Goal: Task Accomplishment & Management: Use online tool/utility

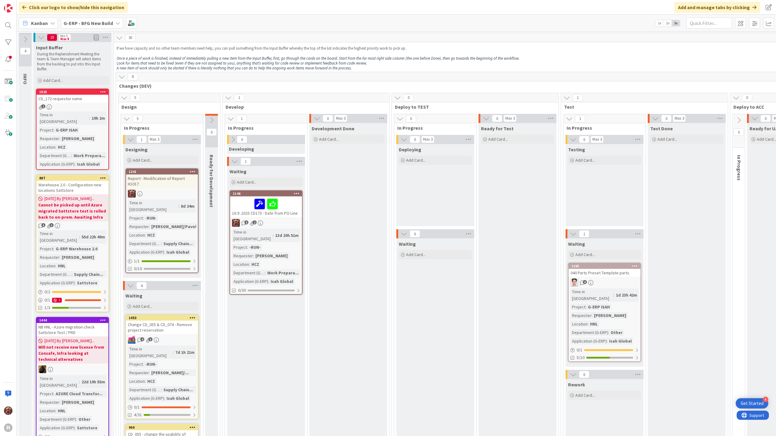
click at [107, 22] on b "G-ERP - BFG New Build" at bounding box center [88, 23] width 49 height 6
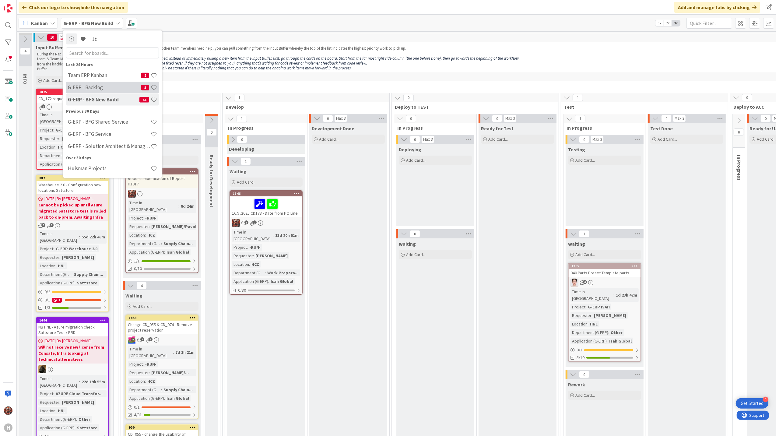
click at [114, 87] on h4 "G-ERP - Backlog" at bounding box center [104, 87] width 73 height 6
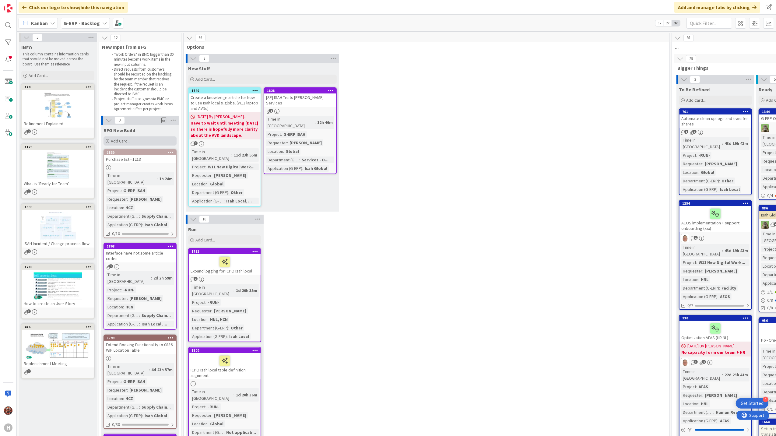
click at [122, 138] on span "Add Card..." at bounding box center [120, 140] width 19 height 5
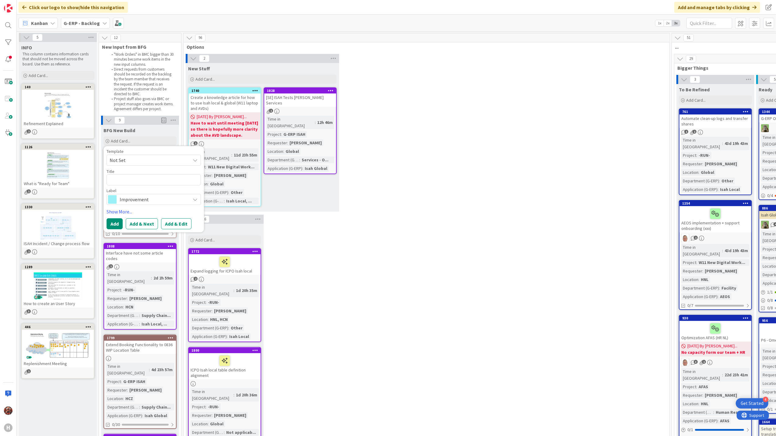
click at [159, 158] on span "Not Set" at bounding box center [148, 160] width 76 height 8
click at [151, 154] on div "Template Not Set Not Set BFG SS - Standard Template Isah Change - template Isah…" at bounding box center [154, 157] width 94 height 16
click at [150, 165] on span "Not Set" at bounding box center [154, 160] width 94 height 11
click at [144, 159] on span "Not Set" at bounding box center [148, 160] width 76 height 8
click at [158, 174] on div "Title 0 / 128" at bounding box center [154, 171] width 94 height 5
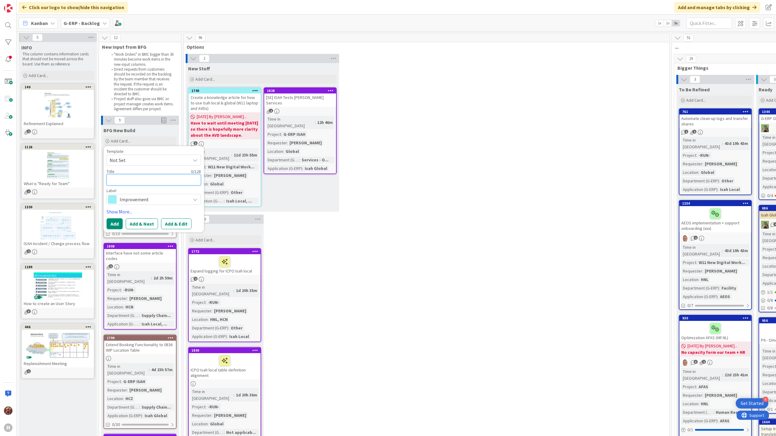
click at [158, 178] on textarea at bounding box center [154, 179] width 94 height 11
paste textarea "Clean up unused supplier presets and deploy missing preset to master"
type textarea "x"
type textarea "Clean up unused supplier presets and deploy missing preset to master"
click at [160, 205] on span "Improvement" at bounding box center [154, 206] width 68 height 9
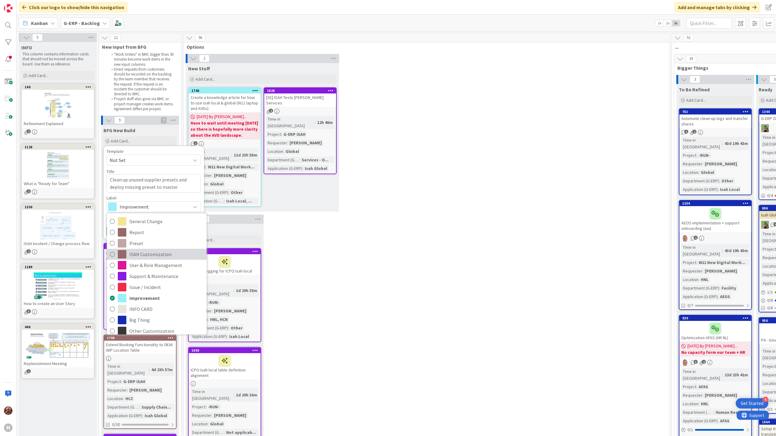
click at [143, 255] on span "ISAH Customization" at bounding box center [166, 253] width 74 height 9
type textarea "x"
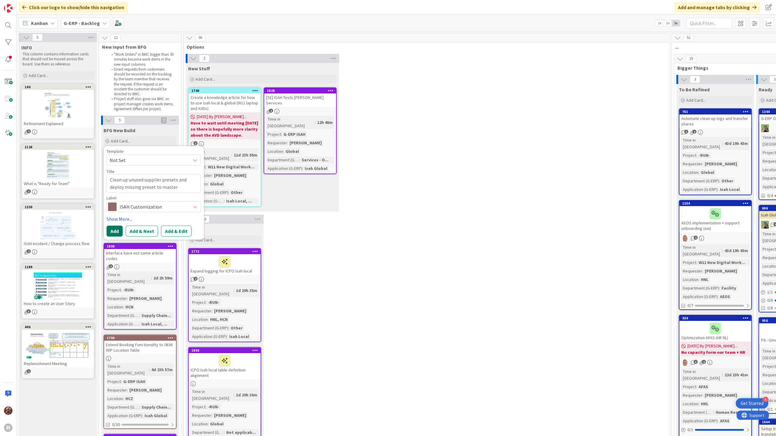
click at [108, 228] on button "Add" at bounding box center [115, 231] width 16 height 11
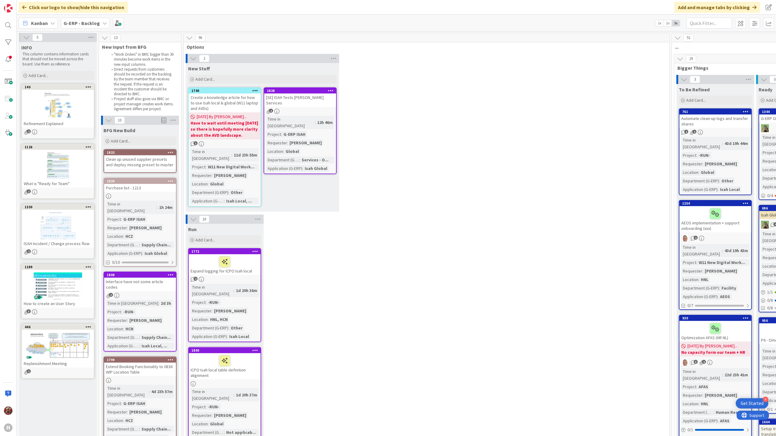
click at [132, 162] on div "Clean up unused supplier presets and deploy missing preset to master" at bounding box center [140, 161] width 72 height 13
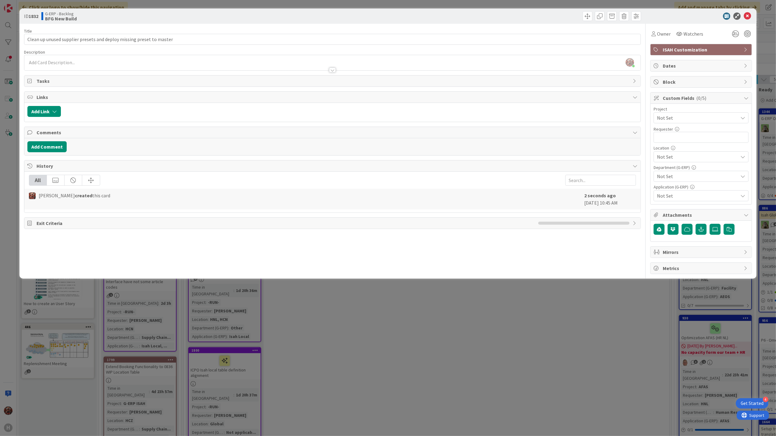
click at [110, 70] on div at bounding box center [332, 67] width 617 height 6
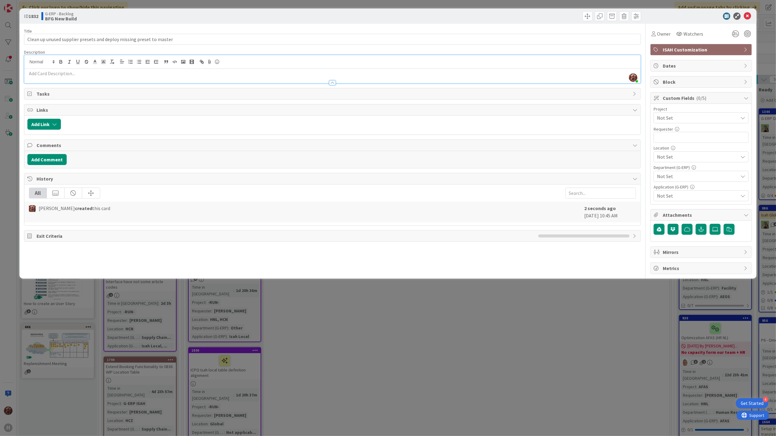
click at [79, 71] on p at bounding box center [332, 73] width 610 height 7
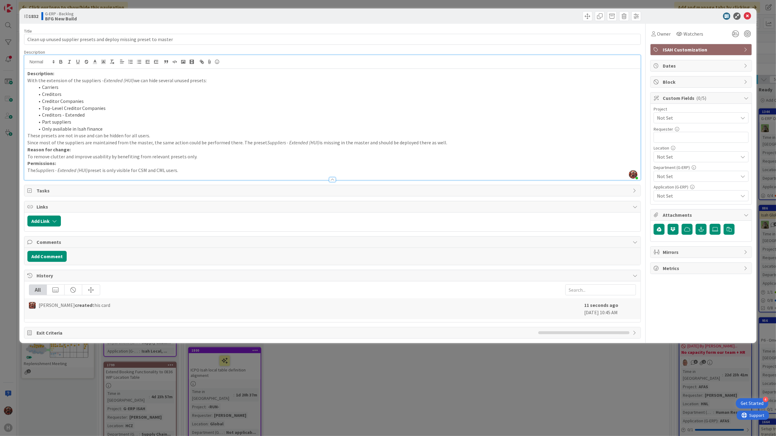
click at [693, 116] on span "Not Set" at bounding box center [696, 118] width 78 height 9
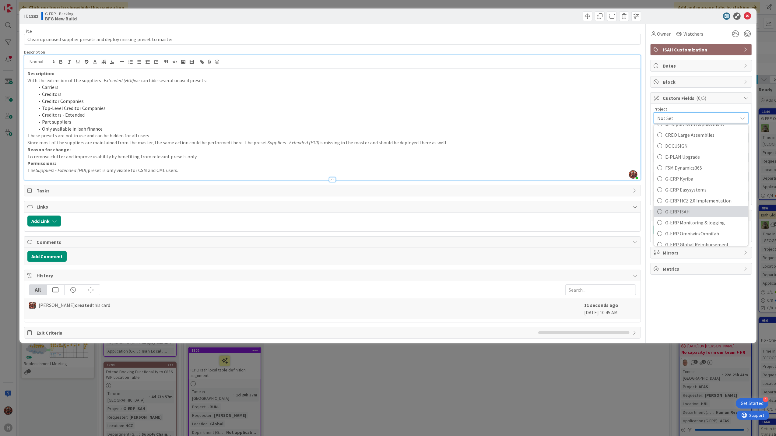
click at [684, 212] on span "G-ERP ISAH" at bounding box center [705, 211] width 80 height 9
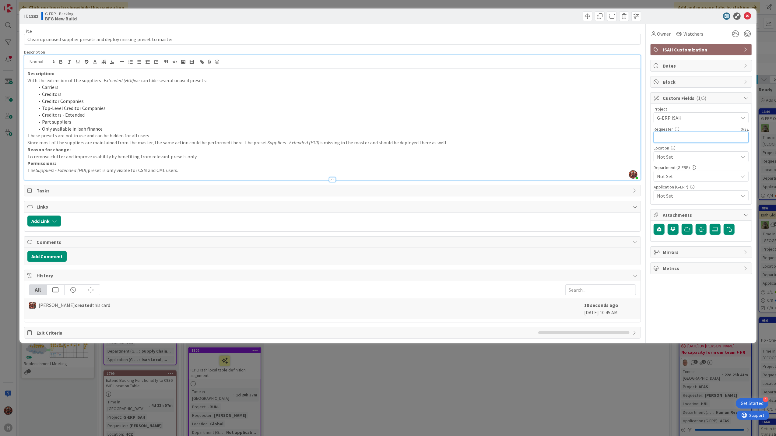
click at [687, 139] on input "text" at bounding box center [701, 137] width 95 height 11
click at [707, 18] on div at bounding box center [698, 15] width 108 height 7
click at [680, 138] on input "text" at bounding box center [701, 137] width 95 height 11
type input "[PERSON_NAME]"
click at [686, 156] on span "Not Set" at bounding box center [697, 156] width 81 height 7
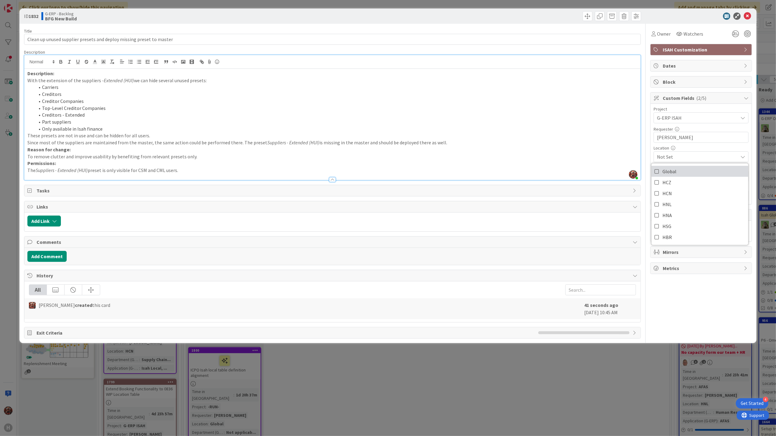
click at [687, 174] on link "Global" at bounding box center [700, 171] width 97 height 11
click at [647, 160] on div "Title 68 / 128 Clean up unused supplier presets and deploy missing preset to ma…" at bounding box center [388, 181] width 728 height 315
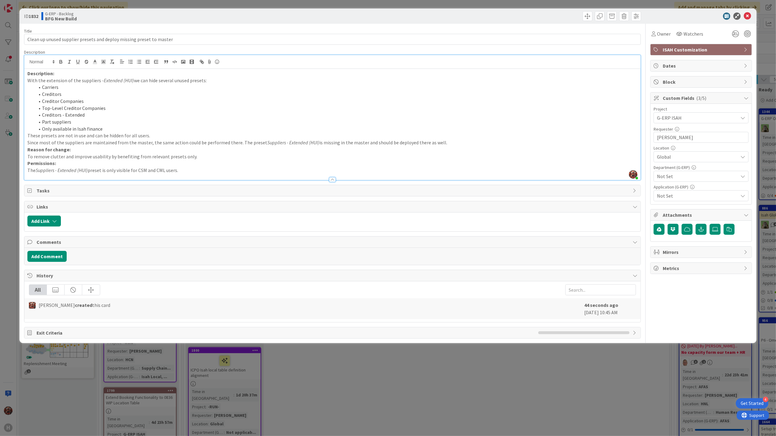
click at [685, 180] on span "Not Set" at bounding box center [697, 176] width 81 height 7
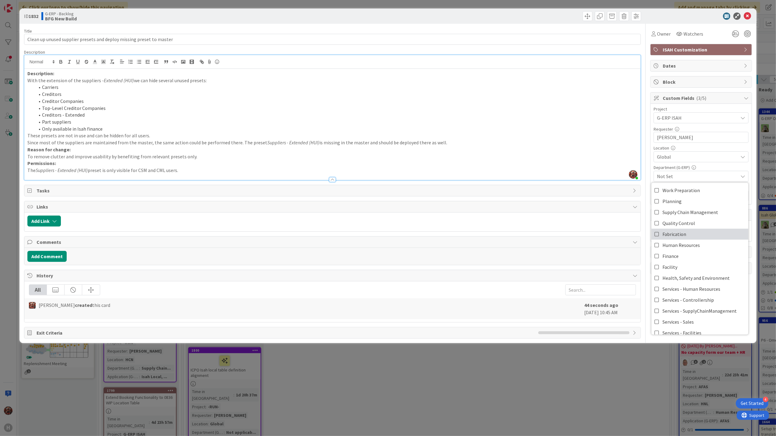
scroll to position [0, 0]
click at [703, 18] on div at bounding box center [698, 15] width 108 height 7
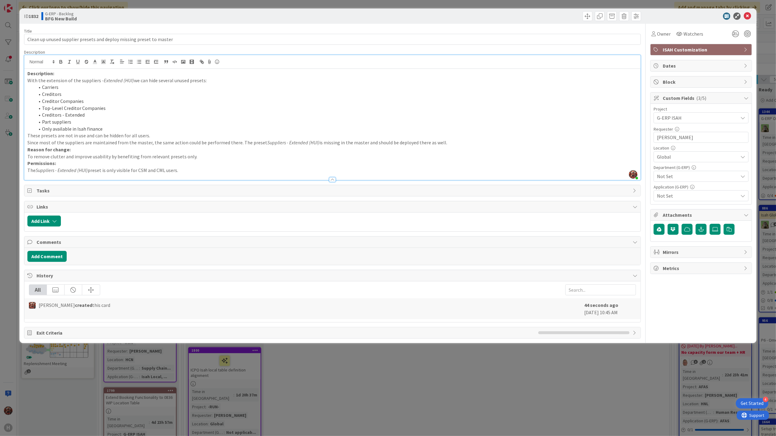
click at [703, 194] on span "Not Set" at bounding box center [697, 195] width 81 height 7
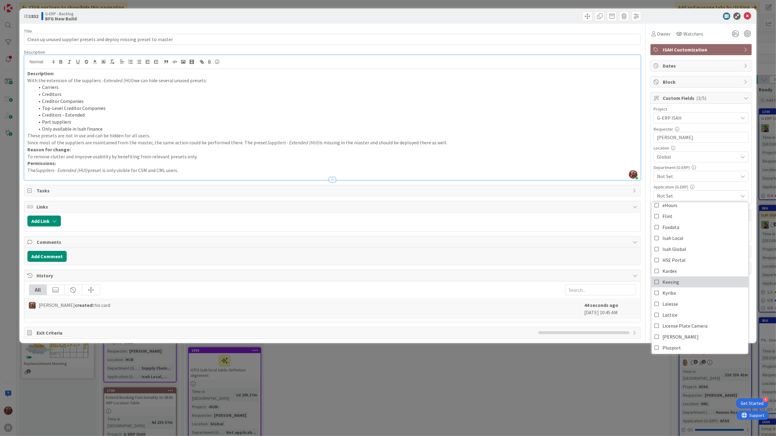
scroll to position [122, 0]
click at [675, 223] on span "Isah Global" at bounding box center [675, 220] width 24 height 9
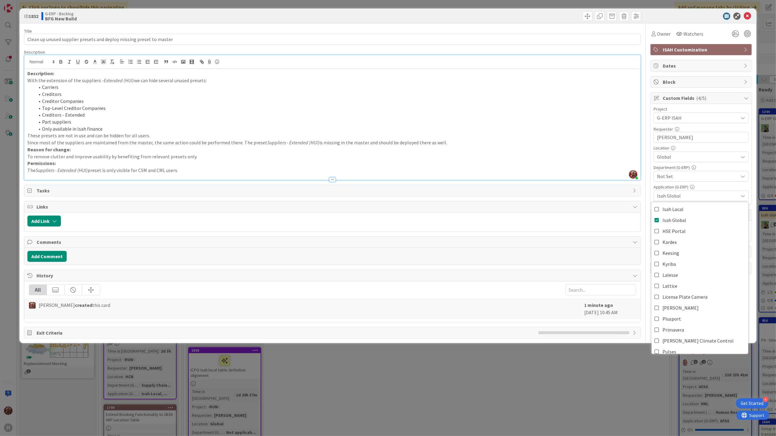
click at [692, 17] on div at bounding box center [698, 15] width 108 height 7
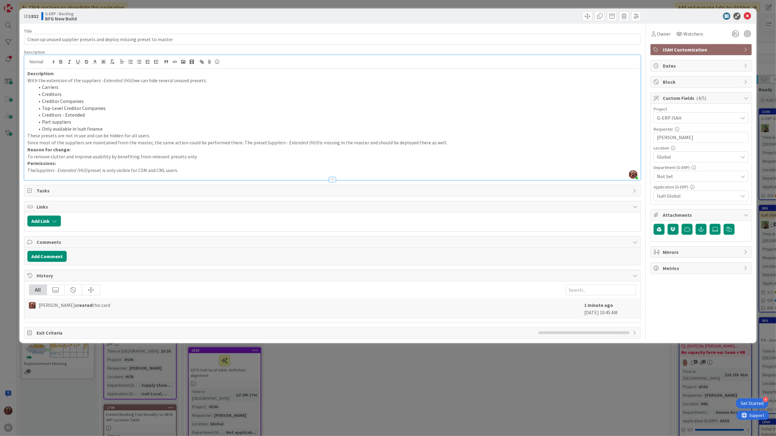
click at [26, 74] on div "Description: With the extension of the suppliers - Extended (HUI) we can hide s…" at bounding box center [332, 124] width 617 height 111
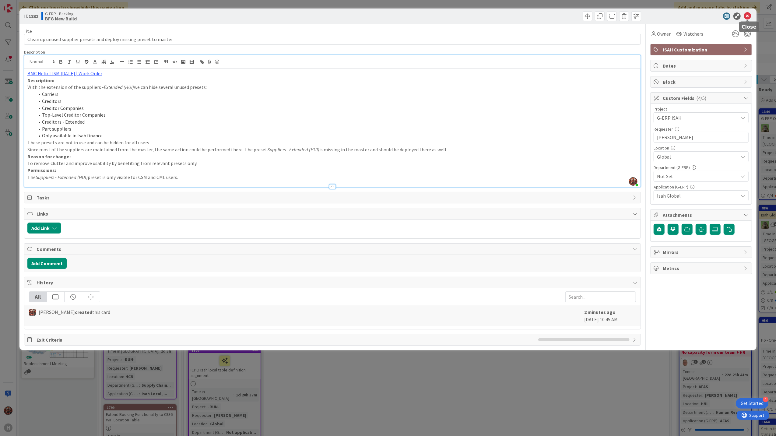
click at [747, 14] on icon at bounding box center [747, 15] width 7 height 7
